Goal: Task Accomplishment & Management: Use online tool/utility

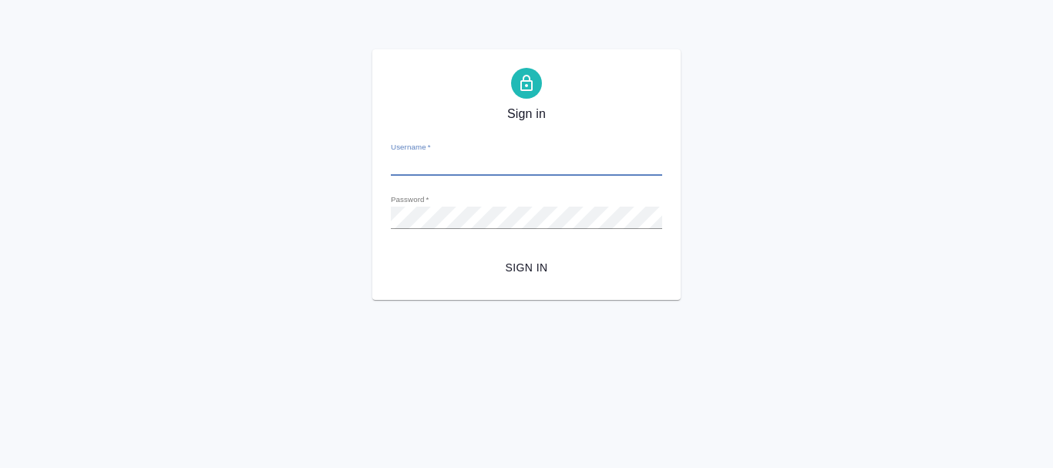
type input "[PERSON_NAME][EMAIL_ADDRESS][DOMAIN_NAME]"
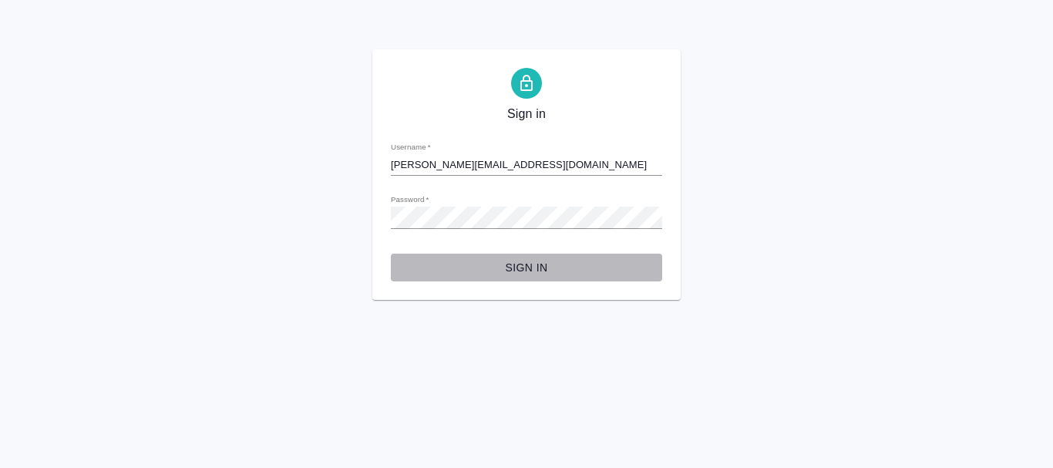
click at [533, 266] on span "Sign in" at bounding box center [526, 267] width 247 height 19
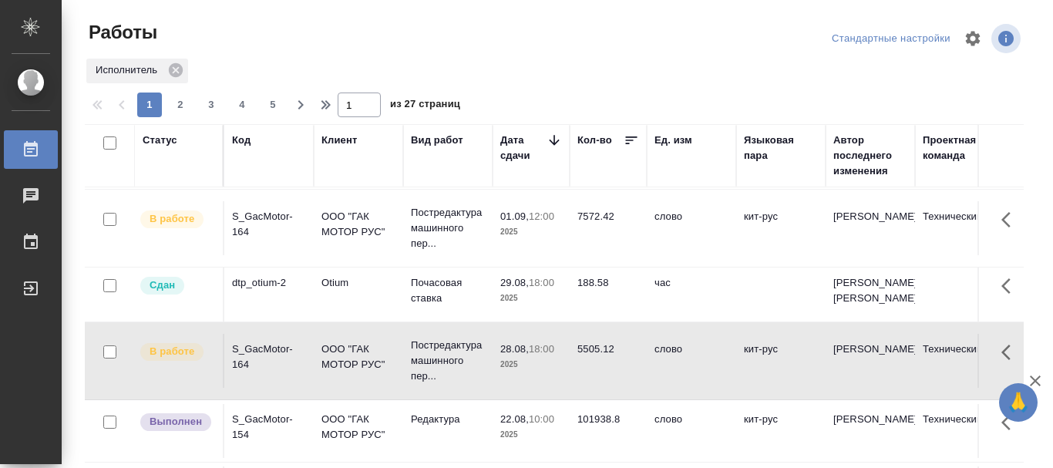
scroll to position [220, 0]
